Goal: Task Accomplishment & Management: Manage account settings

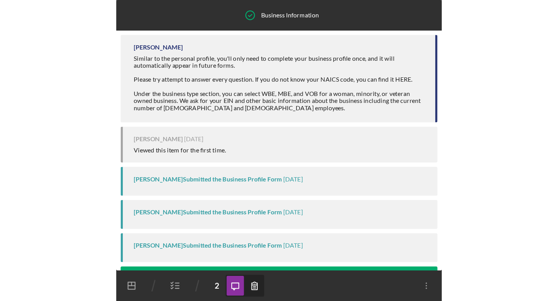
scroll to position [183, 0]
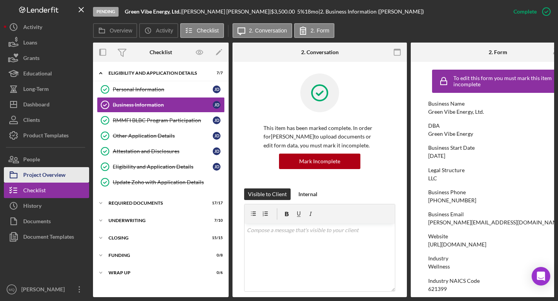
click at [48, 174] on div "Project Overview" at bounding box center [44, 175] width 42 height 17
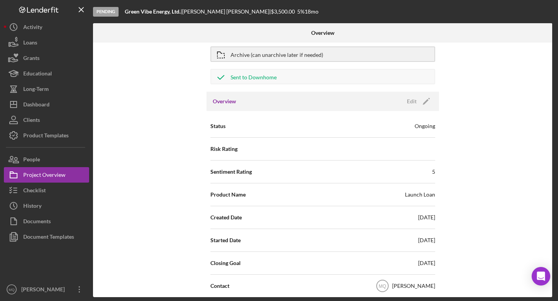
scroll to position [31, 0]
click at [288, 101] on icon "Icon/Edit" at bounding box center [426, 100] width 19 height 19
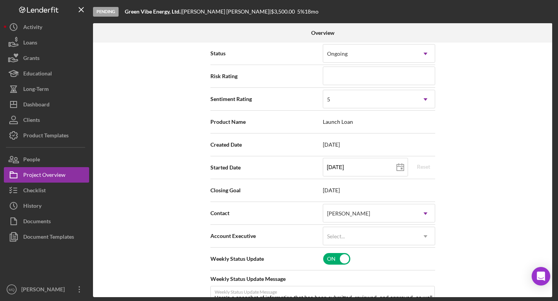
scroll to position [106, 0]
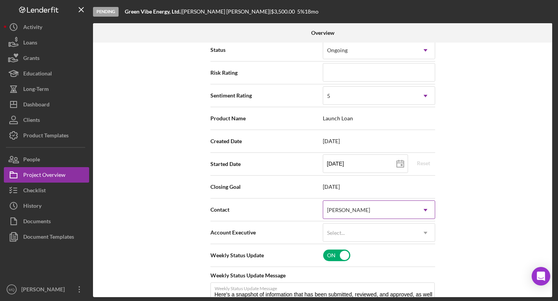
click at [288, 206] on div "[PERSON_NAME]" at bounding box center [369, 210] width 93 height 18
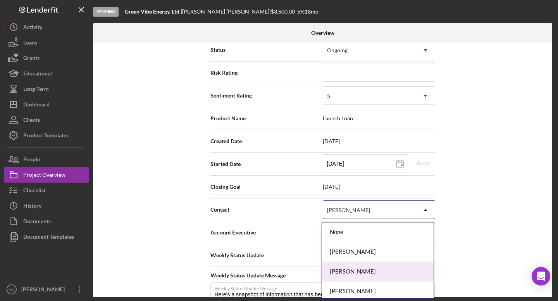
click at [288, 267] on div "[PERSON_NAME]" at bounding box center [378, 272] width 112 height 20
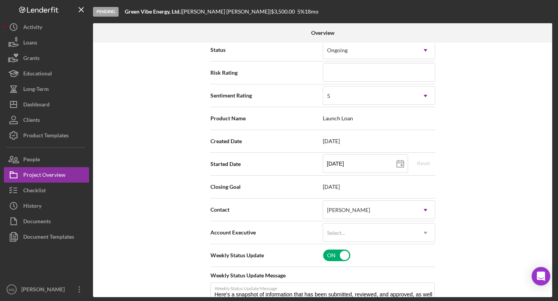
scroll to position [0, 0]
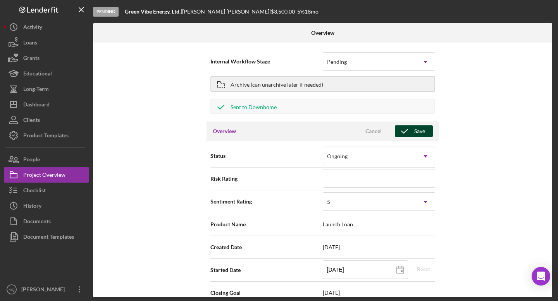
click at [288, 134] on div "Save" at bounding box center [419, 132] width 11 height 12
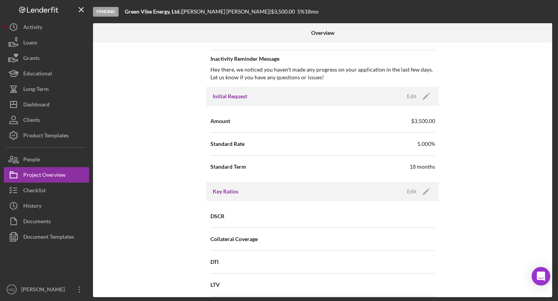
scroll to position [403, 0]
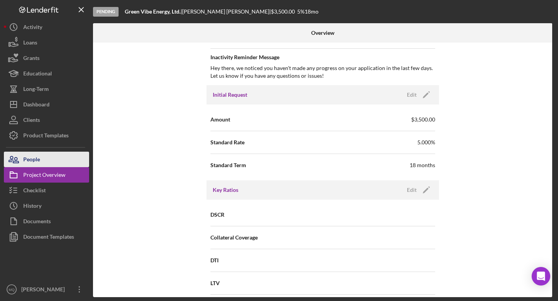
click at [51, 158] on button "People" at bounding box center [46, 159] width 85 height 15
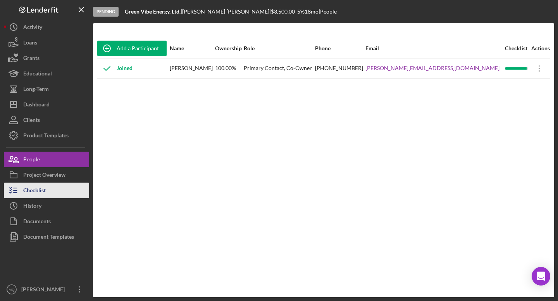
click at [57, 190] on button "Checklist" at bounding box center [46, 190] width 85 height 15
